Goal: Find contact information: Find contact information

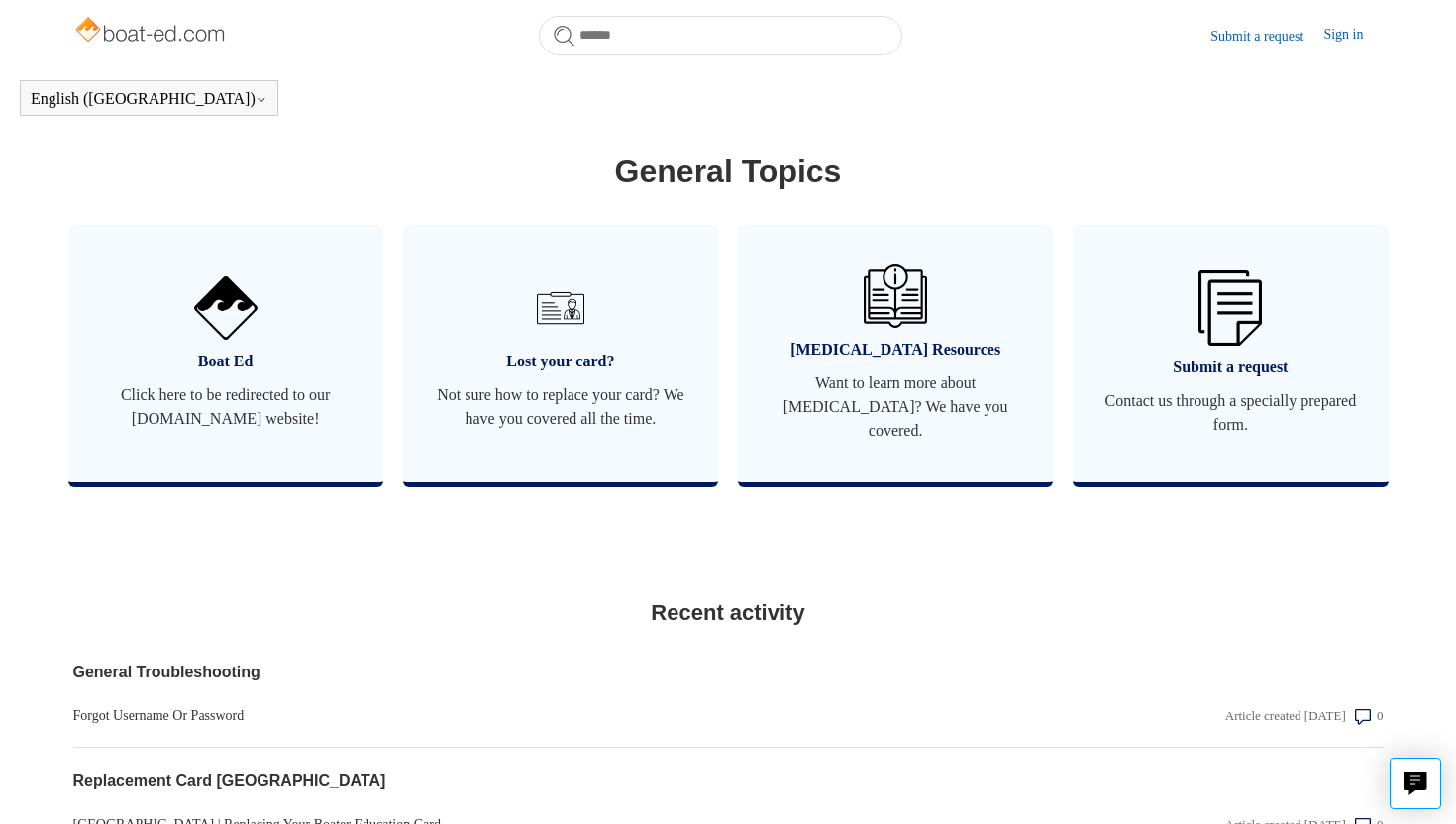
scroll to position [1072, 0]
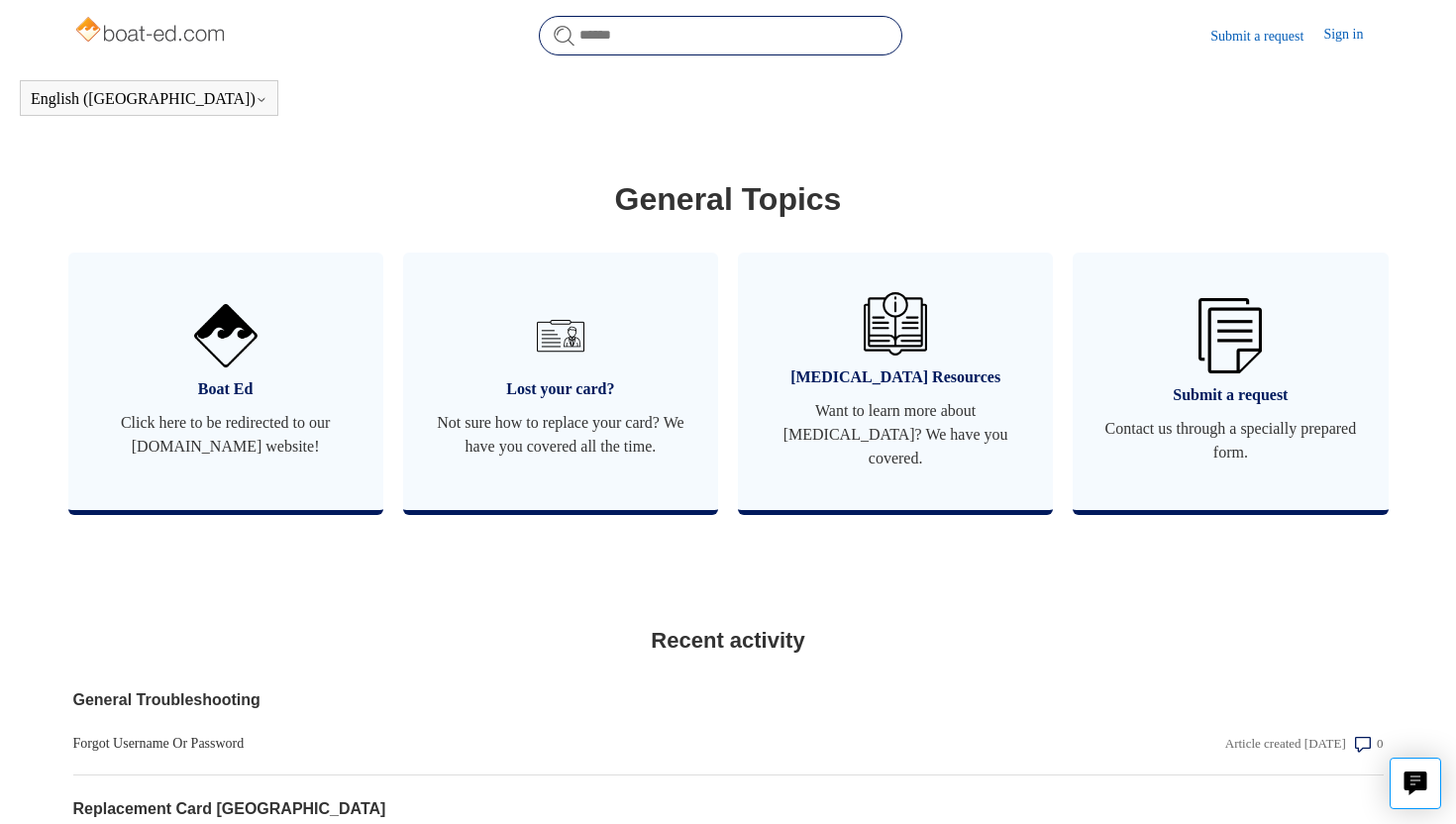
click at [665, 41] on input "Search" at bounding box center [721, 36] width 364 height 40
type input "**********"
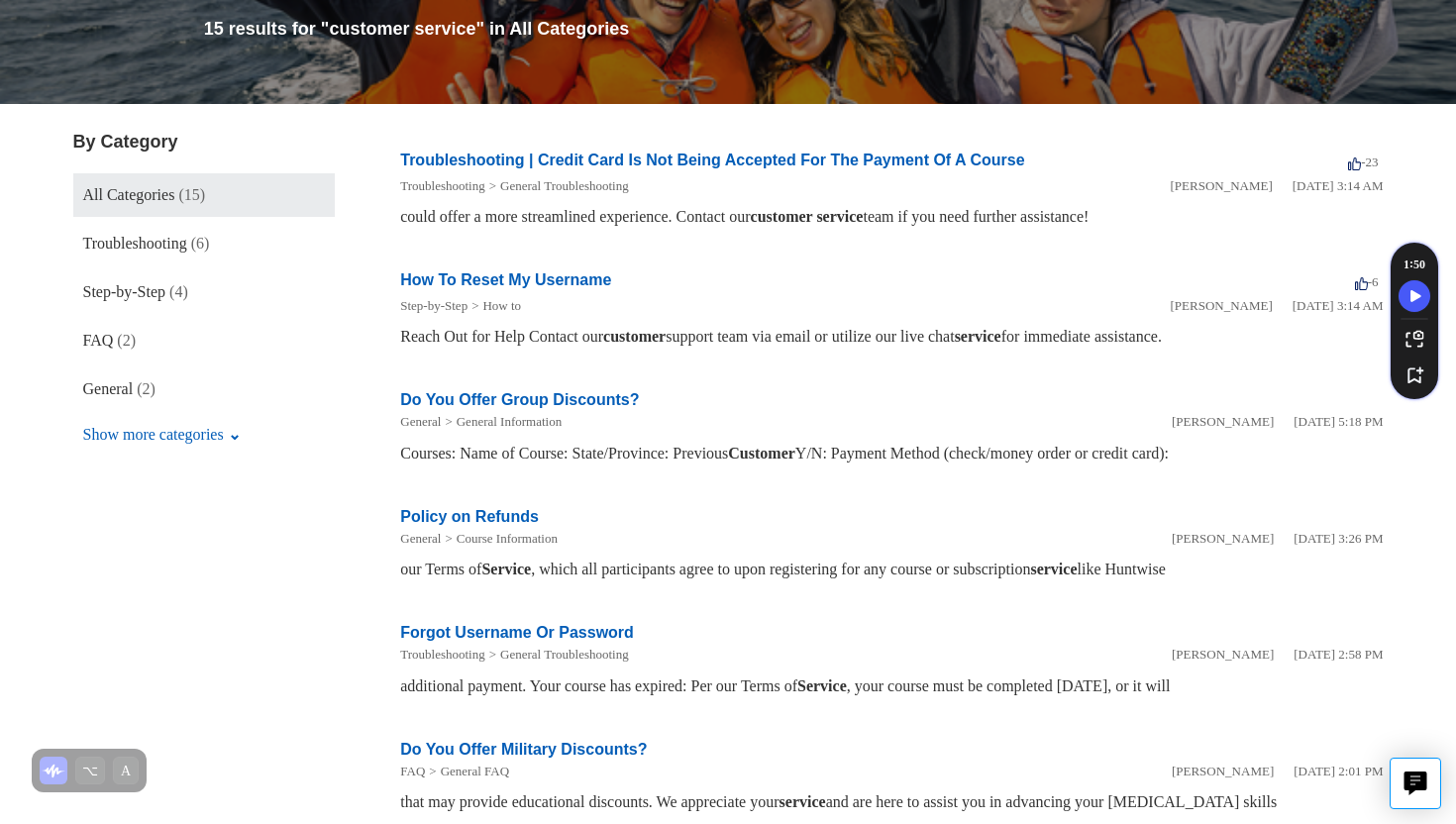
scroll to position [247, 0]
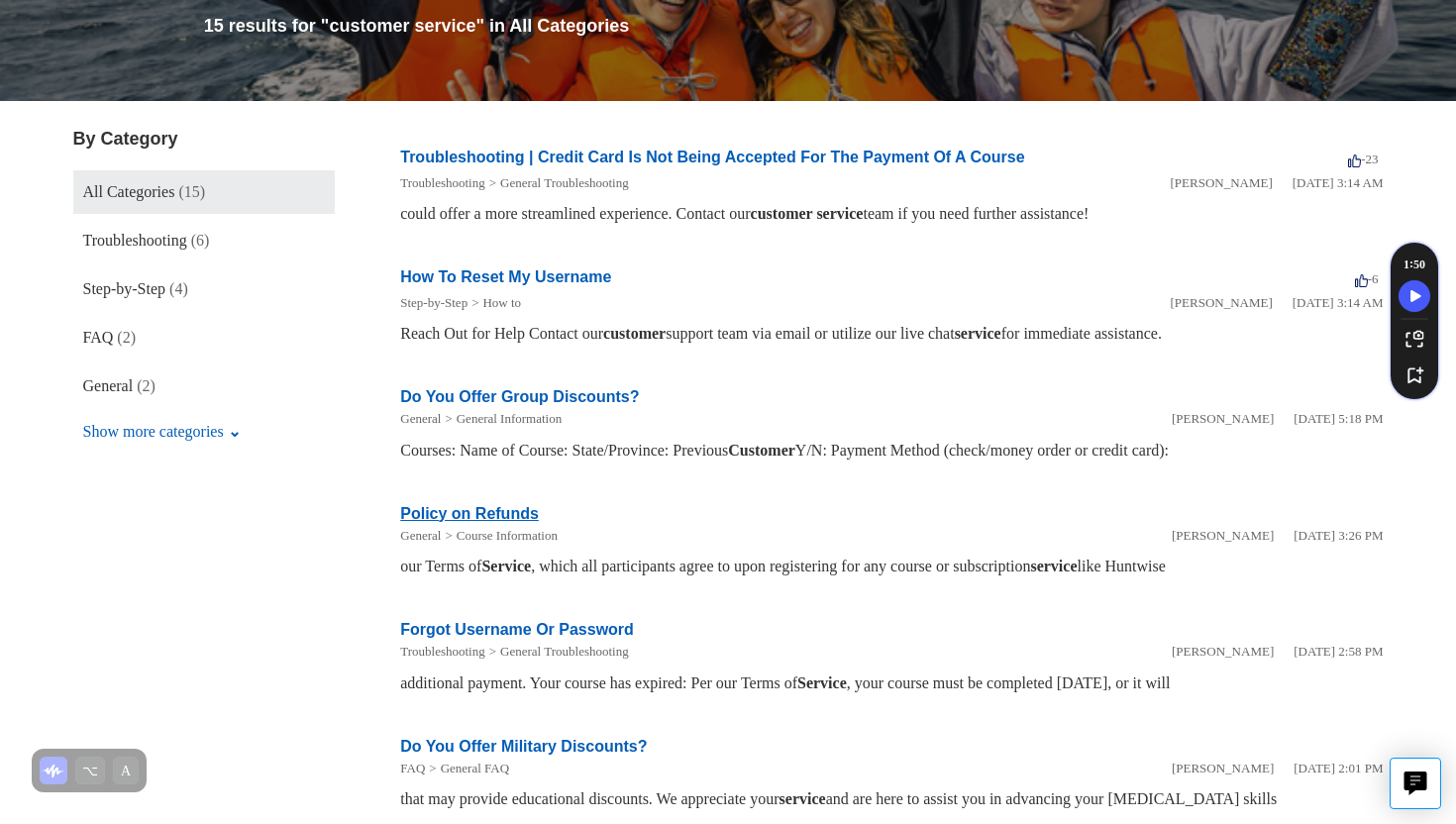
click at [536, 511] on li "Policy on Refunds General Course Information [PERSON_NAME] [DATE] 3:26 PM our T…" at bounding box center [891, 541] width 982 height 117
click at [489, 512] on link "Policy on Refunds" at bounding box center [470, 514] width 139 height 17
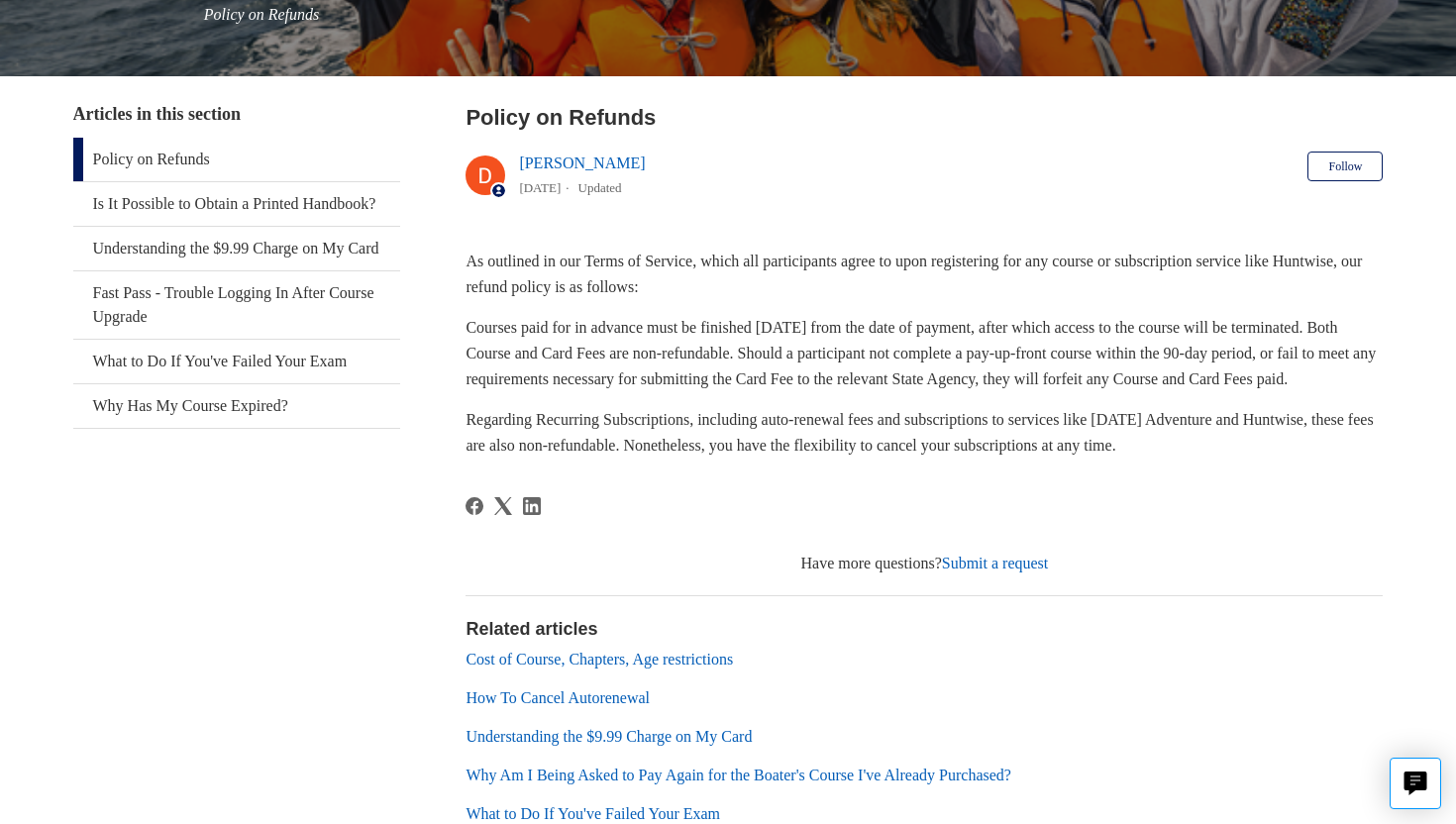
scroll to position [311, 0]
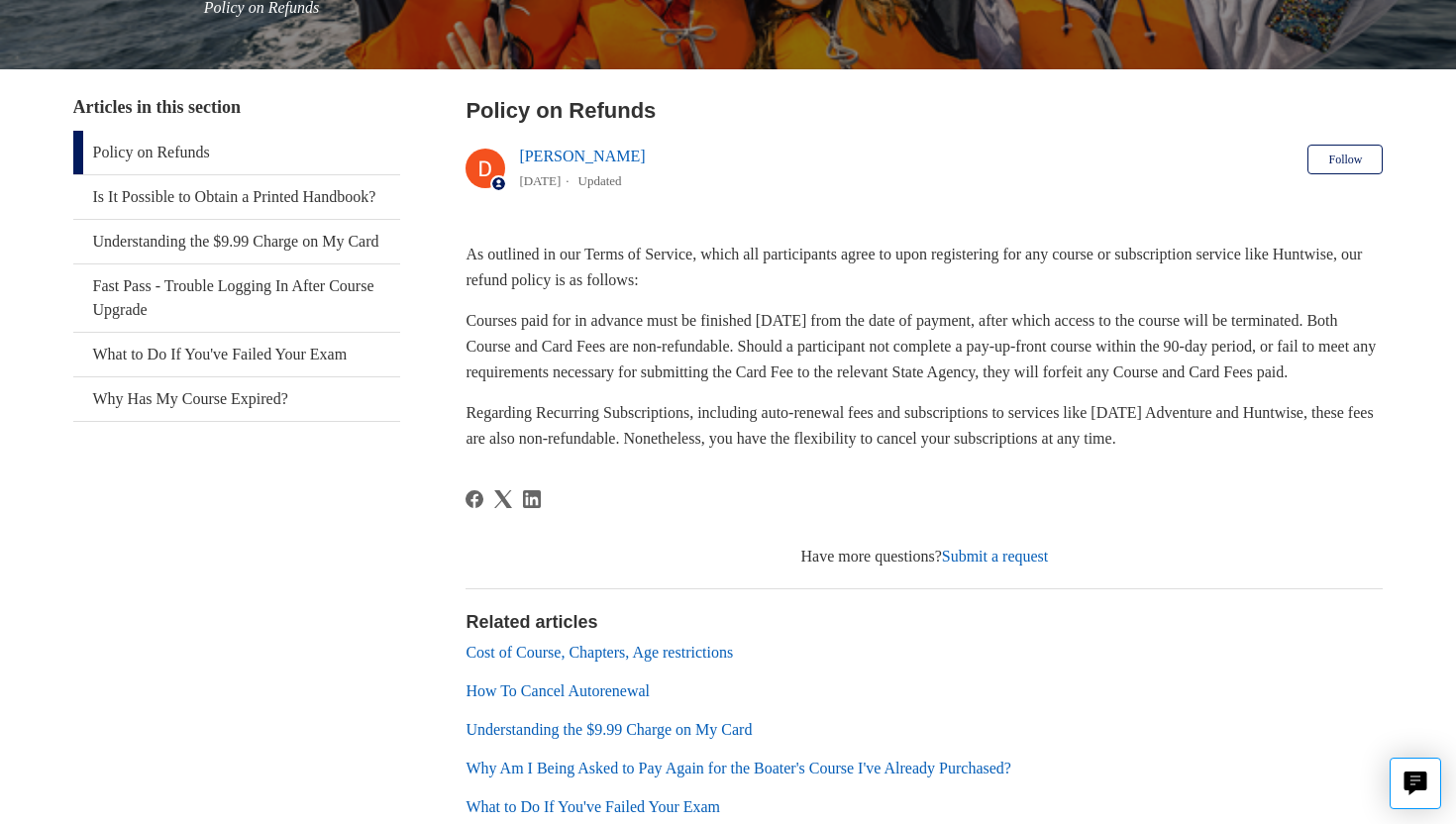
click at [963, 564] on link "Submit a request" at bounding box center [995, 555] width 107 height 17
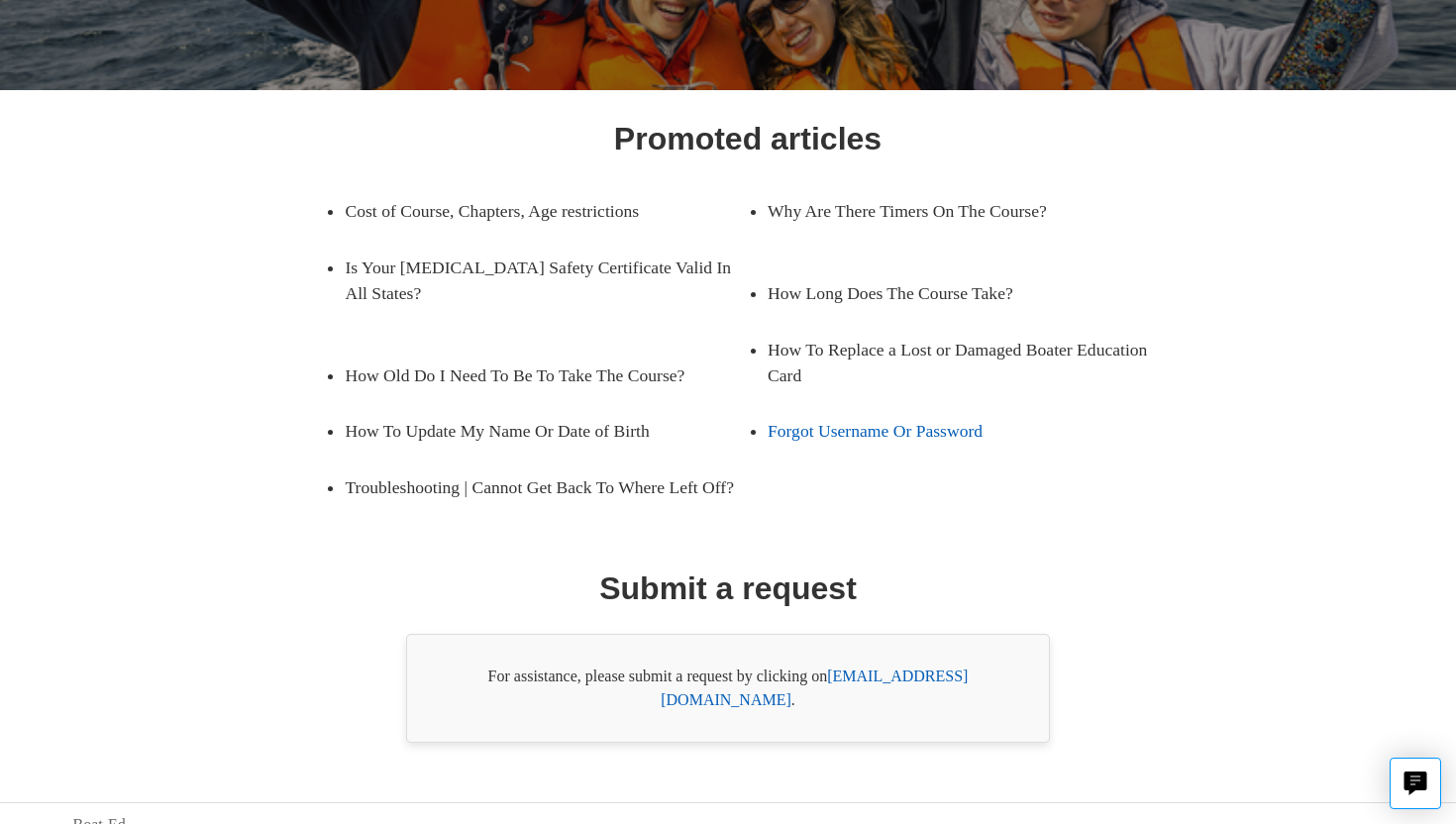
scroll to position [244, 0]
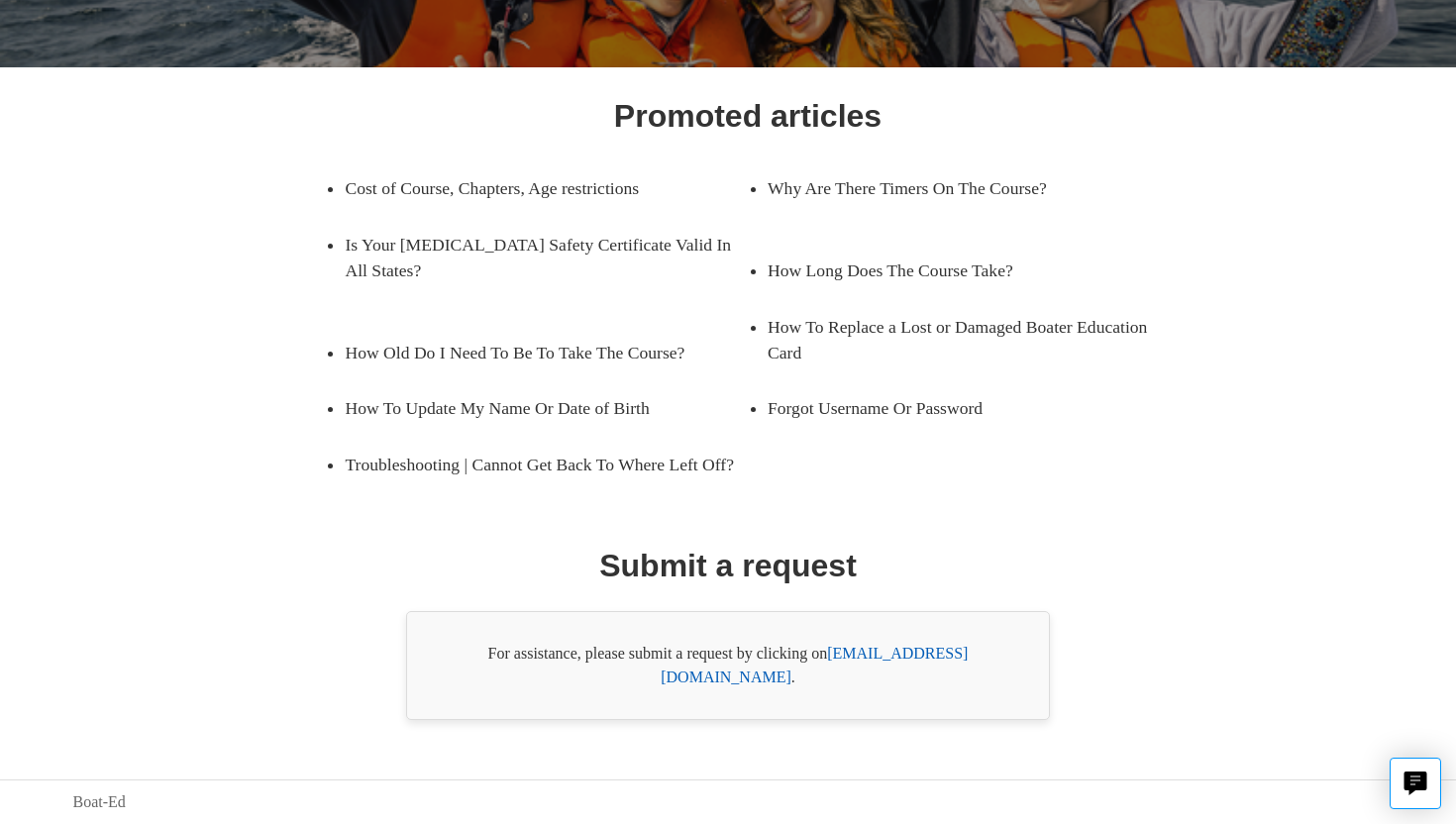
click at [842, 681] on link "support@boat-ed.com" at bounding box center [814, 664] width 307 height 41
